Goal: Information Seeking & Learning: Find specific fact

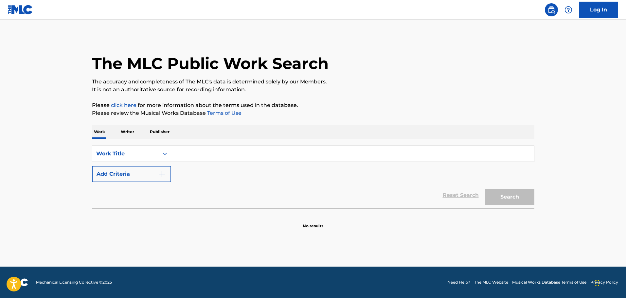
click at [191, 149] on input "Search Form" at bounding box center [352, 154] width 363 height 16
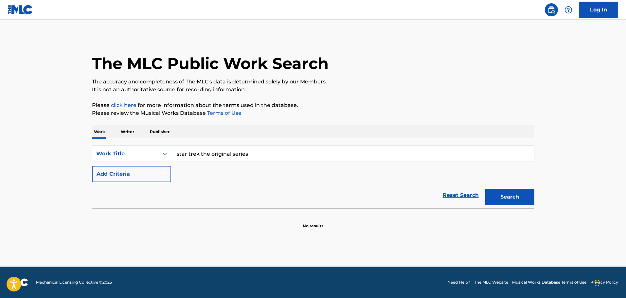
type input "star trek the original series"
click at [485, 189] on button "Search" at bounding box center [509, 197] width 49 height 16
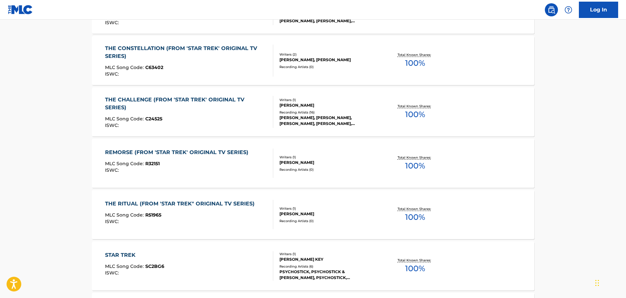
scroll to position [307, 0]
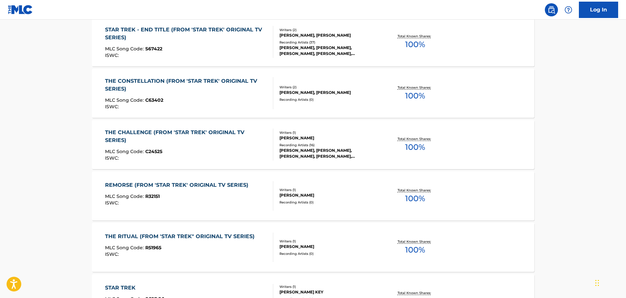
click at [180, 193] on div "REMORSE (FROM 'STAR TREK' ORIGINAL TV SERIES) MLC Song Code : R32151 ISWC :" at bounding box center [178, 195] width 147 height 29
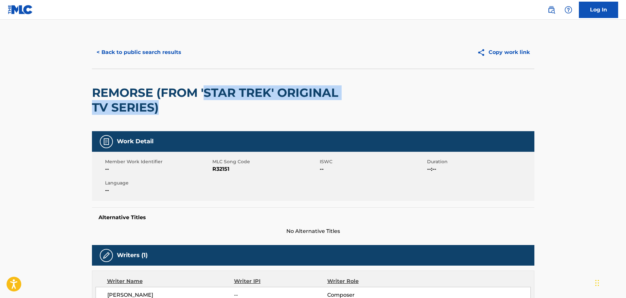
drag, startPoint x: 204, startPoint y: 92, endPoint x: 205, endPoint y: 110, distance: 17.7
click at [205, 110] on h2 "REMORSE (FROM 'STAR TREK' ORIGINAL TV SERIES)" at bounding box center [224, 99] width 265 height 29
copy h2 "STAR TREK' ORIGINAL TV SERIES)"
click at [129, 49] on button "< Back to public search results" at bounding box center [139, 52] width 94 height 16
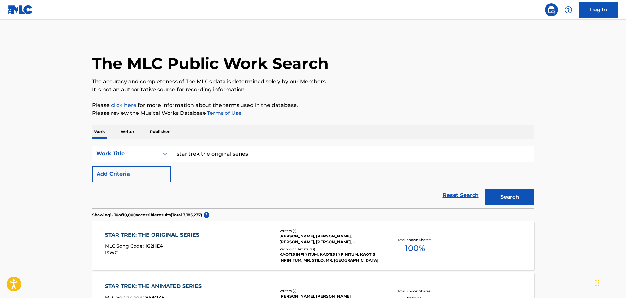
click at [220, 162] on div "SearchWithCriteria82ec3e0e-67a1-4acc-be5d-1e7dfa8d0aa4 Work Title star trek the…" at bounding box center [313, 164] width 442 height 37
click at [222, 155] on input "star trek the original series" at bounding box center [352, 154] width 363 height 16
paste input "STAR TREK' ORIGINAL TV SERIES)"
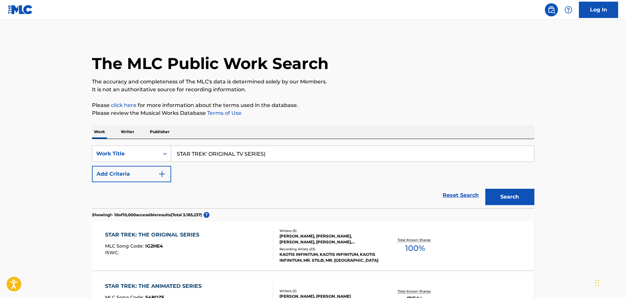
click at [207, 152] on input "STAR TREK' ORIGINAL TV SERIES)" at bounding box center [352, 154] width 363 height 16
click at [282, 152] on input "STAR TREK ORIGINAL TV SERIES)" at bounding box center [352, 154] width 363 height 16
type input "STAR TREK ORIGINAL TV SERIES"
drag, startPoint x: 540, startPoint y: 202, endPoint x: 523, endPoint y: 200, distance: 17.1
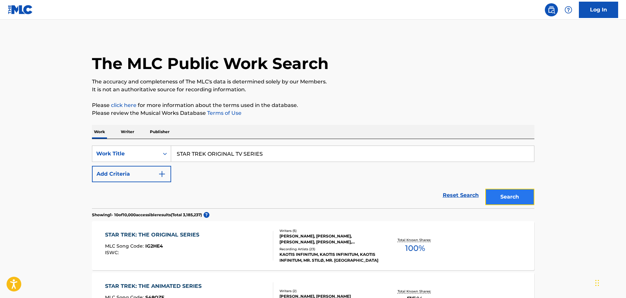
click at [520, 200] on button "Search" at bounding box center [509, 197] width 49 height 16
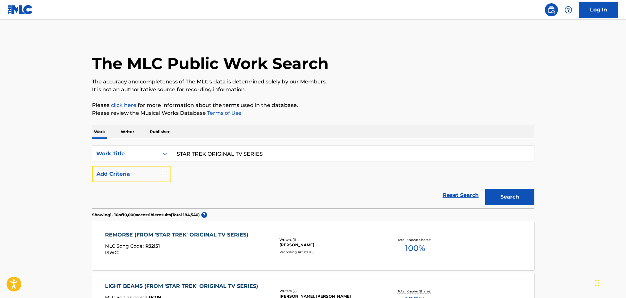
click at [170, 178] on button "Add Criteria" at bounding box center [131, 174] width 79 height 16
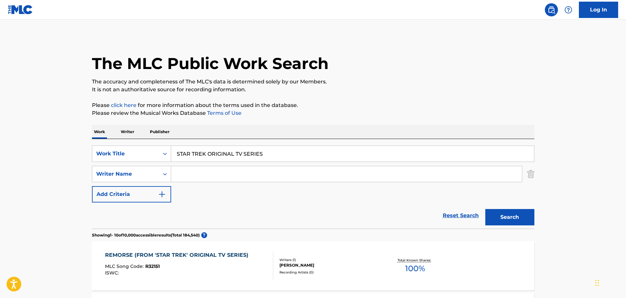
click at [192, 178] on input "Search Form" at bounding box center [346, 174] width 351 height 16
type input "courage"
click at [485, 209] on button "Search" at bounding box center [509, 217] width 49 height 16
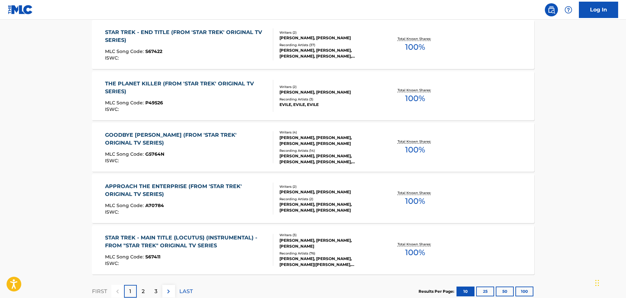
scroll to position [491, 0]
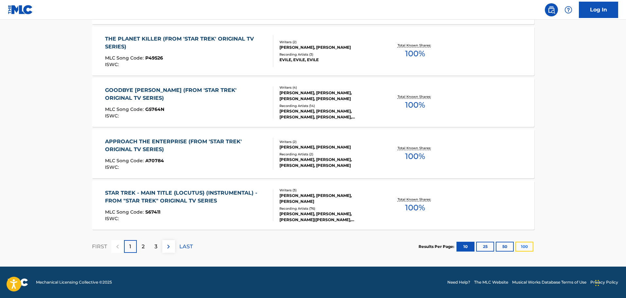
click at [521, 249] on button "100" at bounding box center [524, 247] width 18 height 10
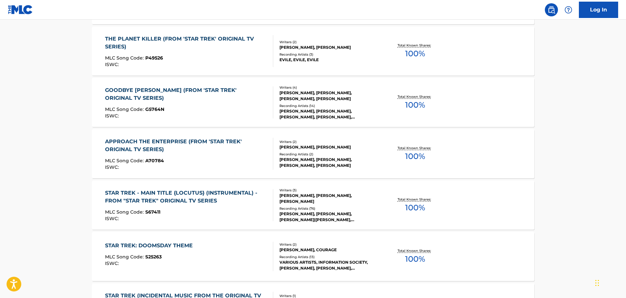
click at [274, 149] on div "Writers ( 2 ) [PERSON_NAME], [PERSON_NAME] Recording Artists ( 2 ) [PERSON_NAME…" at bounding box center [325, 153] width 105 height 29
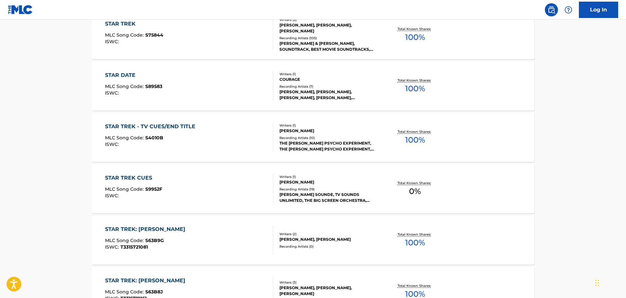
scroll to position [851, 0]
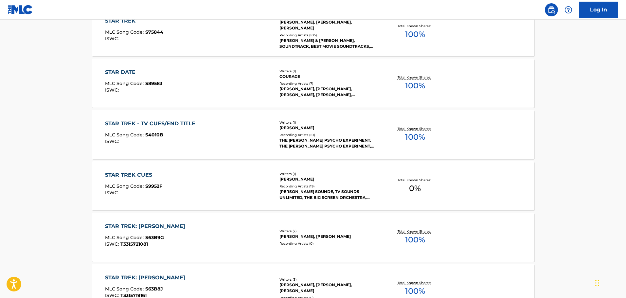
click at [165, 122] on div "STAR TREK - TV CUES/END TITLE" at bounding box center [152, 124] width 94 height 8
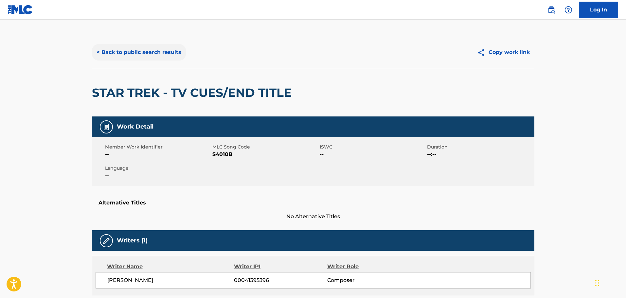
click at [114, 56] on button "< Back to public search results" at bounding box center [139, 52] width 94 height 16
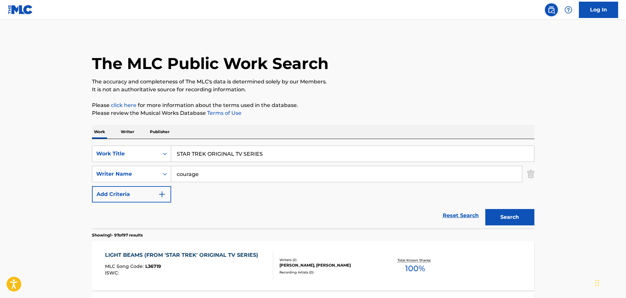
click at [204, 152] on input "STAR TREK ORIGINAL TV SERIES" at bounding box center [352, 154] width 363 height 16
paste input "Dead Crater / Last of the Last"
type input "Dead Crater / Last of the Last"
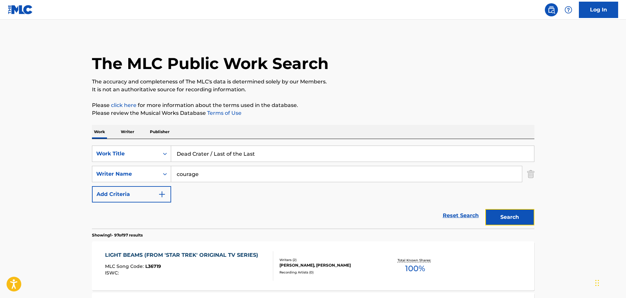
click at [528, 215] on button "Search" at bounding box center [509, 217] width 49 height 16
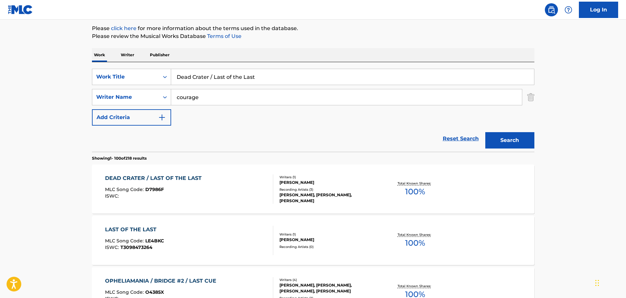
scroll to position [98, 0]
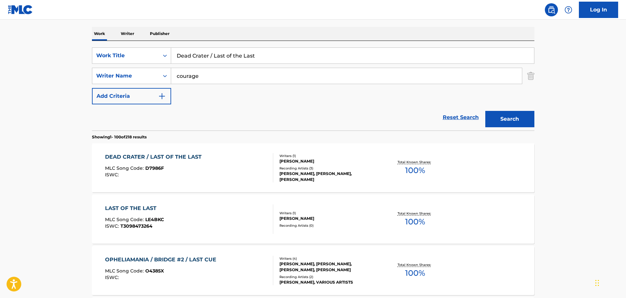
click at [206, 176] on div "DEAD CRATER / LAST OF THE LAST MLC Song Code : D7986F ISWC :" at bounding box center [189, 167] width 168 height 29
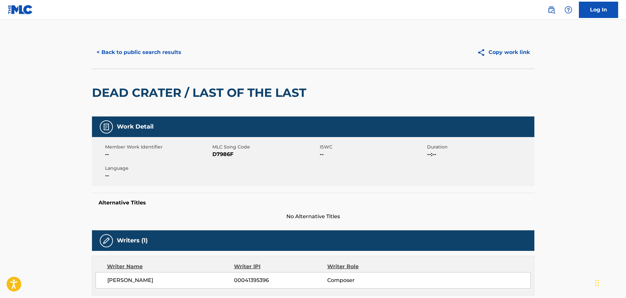
scroll to position [164, 0]
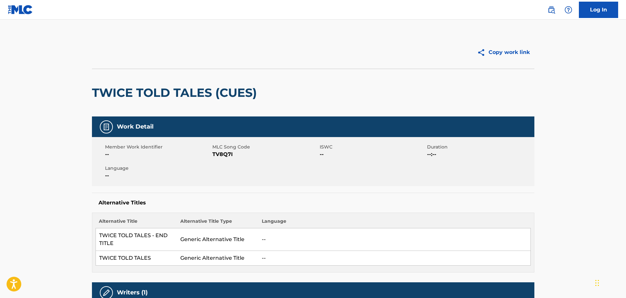
click at [28, 10] on img at bounding box center [20, 9] width 25 height 9
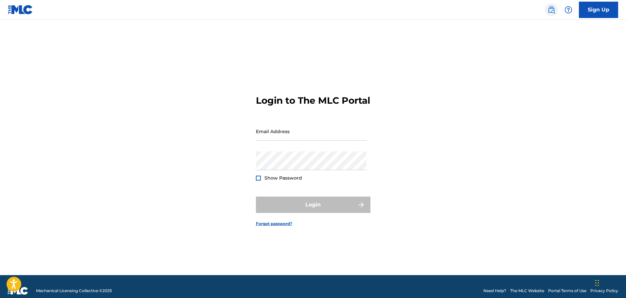
click at [552, 10] on img at bounding box center [552, 10] width 8 height 8
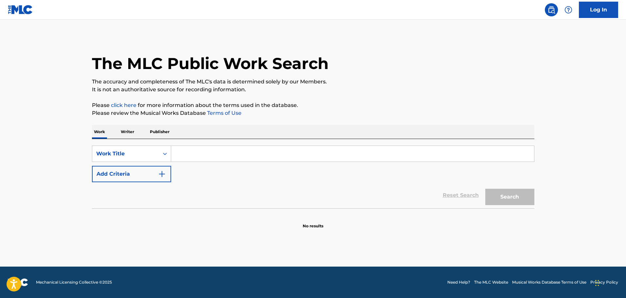
click at [233, 161] on input "Search Form" at bounding box center [352, 154] width 363 height 16
type input "silvery orbs"
click at [485, 189] on button "Search" at bounding box center [509, 197] width 49 height 16
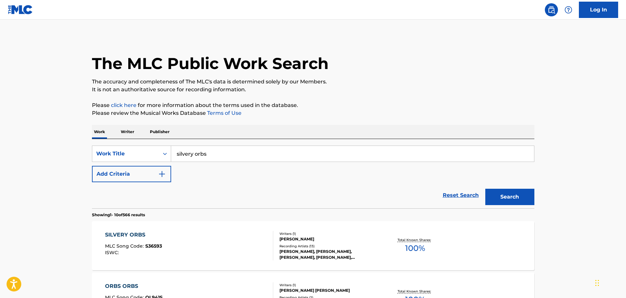
click at [219, 233] on div "SILVERY ORBS MLC Song Code : S36593 ISWC :" at bounding box center [189, 245] width 168 height 29
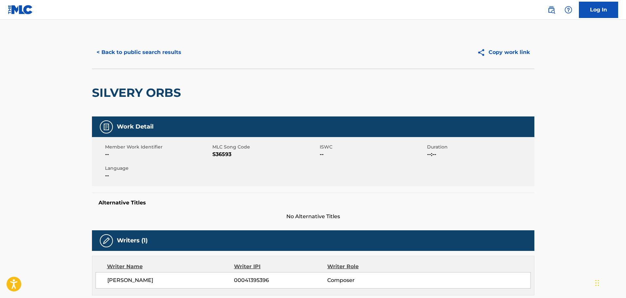
click at [122, 89] on h2 "SILVERY ORBS" at bounding box center [138, 92] width 92 height 15
copy div "SILVERY ORBS"
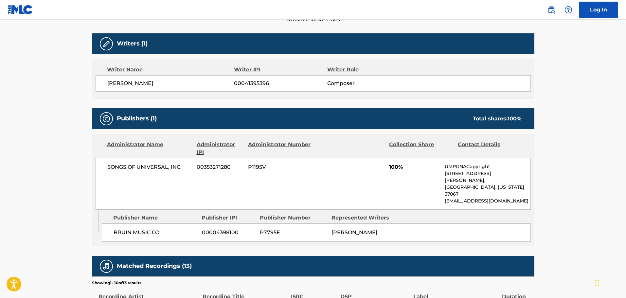
scroll to position [188, 0]
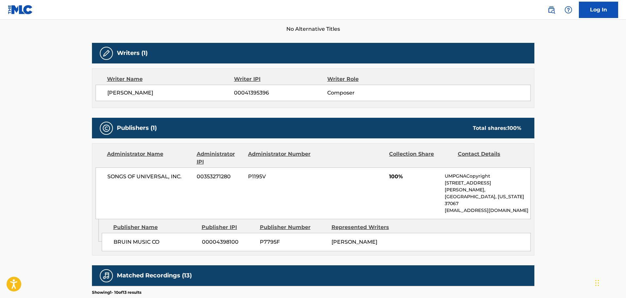
drag, startPoint x: 334, startPoint y: 232, endPoint x: 430, endPoint y: 234, distance: 95.9
click at [424, 234] on div "BRUIN MUSIC CO 00004398100 P7795F ALEXANDER COURAGE" at bounding box center [316, 242] width 429 height 18
drag, startPoint x: 497, startPoint y: 197, endPoint x: 459, endPoint y: 180, distance: 42.2
click at [460, 180] on div "UMPGNACopyright 1550 W. McEwen Drive, Unit 400, Franklin, Tennessee 37067 NACop…" at bounding box center [487, 193] width 85 height 41
click at [458, 180] on p "[STREET_ADDRESS][PERSON_NAME]," at bounding box center [487, 187] width 85 height 14
